Goal: Check status: Check status

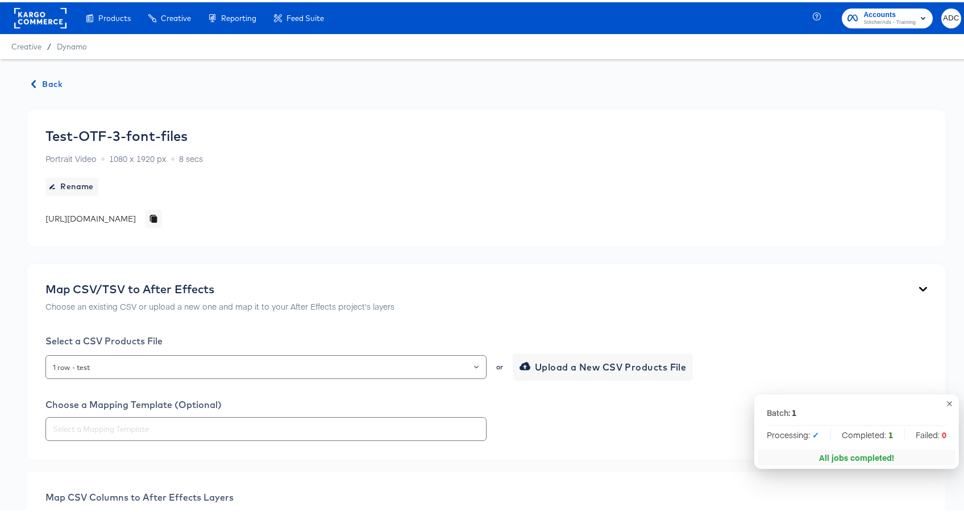
click at [52, 78] on span "Back" at bounding box center [47, 82] width 31 height 14
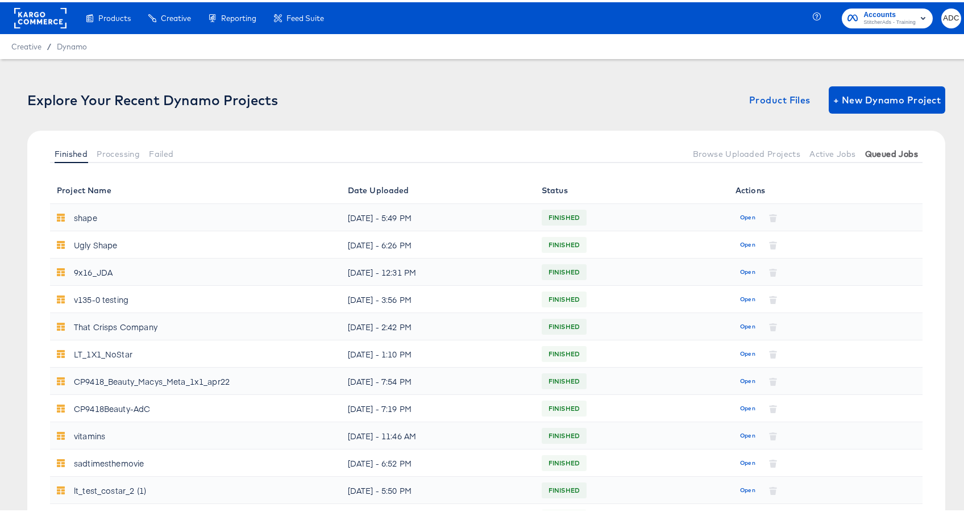
click at [891, 152] on span "Queued Jobs" at bounding box center [891, 151] width 53 height 9
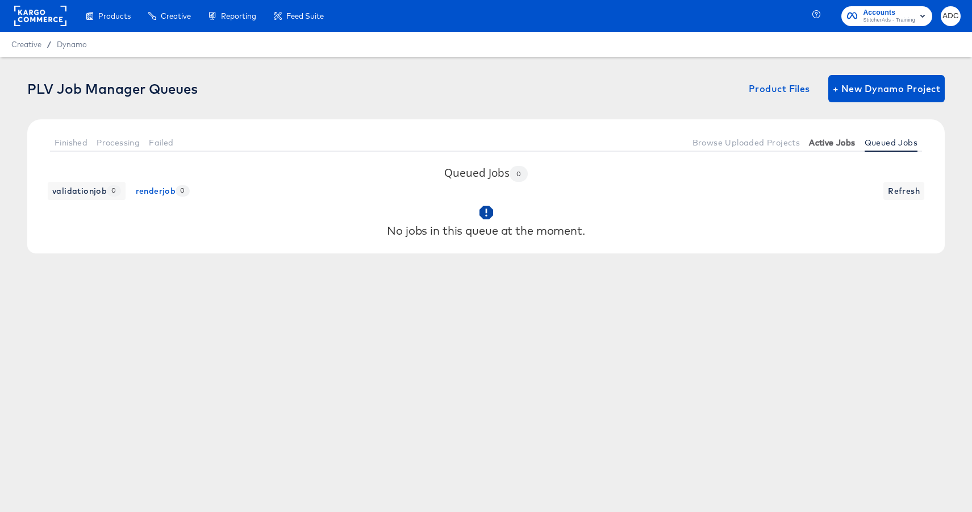
click at [827, 142] on span "Active Jobs" at bounding box center [832, 142] width 46 height 9
click at [828, 142] on span "Active Jobs" at bounding box center [832, 142] width 46 height 9
click at [825, 149] on button "Active Jobs" at bounding box center [832, 142] width 55 height 19
click at [896, 190] on span "Refresh" at bounding box center [904, 191] width 32 height 14
click at [829, 141] on span "Active Jobs" at bounding box center [832, 142] width 46 height 9
